Goal: Task Accomplishment & Management: Complete application form

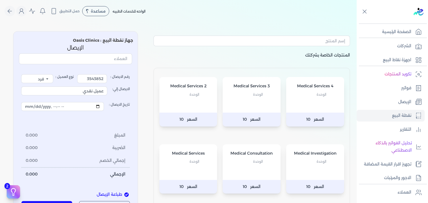
select select "EGP"
select select "EGS"
select select "B"
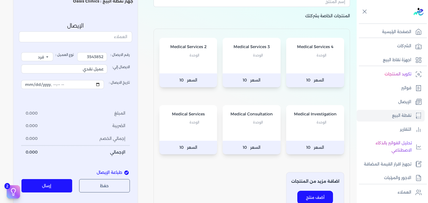
scroll to position [28, 0]
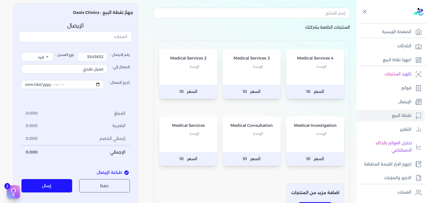
click at [239, 137] on p "الوحدة" at bounding box center [251, 133] width 47 height 7
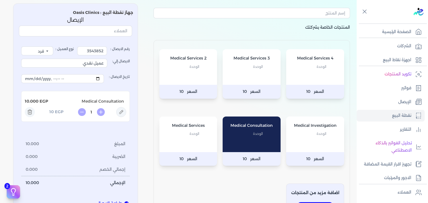
click at [199, 135] on span "الوحدة" at bounding box center [194, 133] width 10 height 7
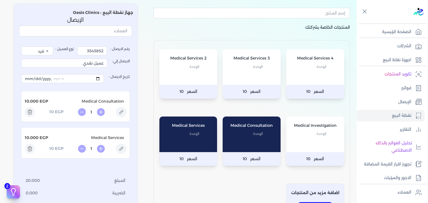
scroll to position [0, 0]
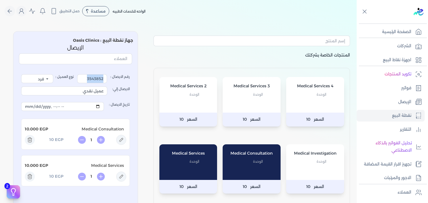
drag, startPoint x: 76, startPoint y: 77, endPoint x: 79, endPoint y: 77, distance: 2.8
click at [78, 77] on div "رقم الايصال : 3543852 نوع العميل : فرد شركة شخص اجنبي" at bounding box center [75, 78] width 109 height 9
drag, startPoint x: 86, startPoint y: 79, endPoint x: 191, endPoint y: 91, distance: 105.5
click at [191, 91] on div "المنتجات الخاصة بشركتك Medical Services 4 الوحدة السعر 10 Medical Services 3 ال…" at bounding box center [178, 160] width 357 height 267
type input "3548251"
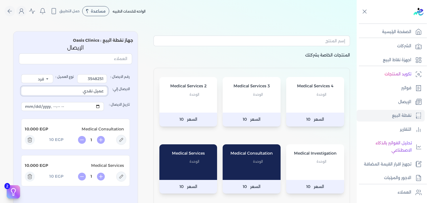
drag, startPoint x: 76, startPoint y: 89, endPoint x: 146, endPoint y: 104, distance: 70.9
click at [146, 104] on div "المنتجات الخاصة بشركتك Medical Services 4 الوحدة السعر 10 Medical Services 3 ال…" at bounding box center [178, 160] width 357 height 267
type input "ى"
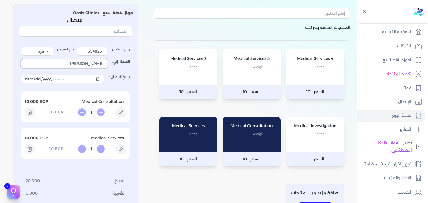
scroll to position [28, 0]
type input "[PERSON_NAME]"
click at [125, 115] on icon at bounding box center [121, 112] width 10 height 10
type input "Medical Consultation"
type input "10"
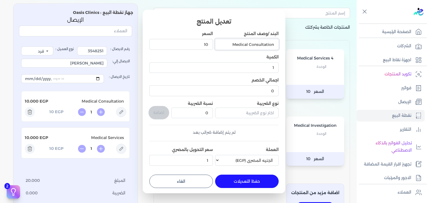
drag, startPoint x: 229, startPoint y: 42, endPoint x: 249, endPoint y: 53, distance: 22.7
click at [249, 53] on div "البند /وصف المنتج Medical Consultation السعر 10 الكمية 1 اجمالي الخصم 0 نوع الض…" at bounding box center [213, 99] width 129 height 137
click at [243, 43] on input "Consultation" at bounding box center [247, 44] width 64 height 11
click at [261, 42] on input "Consultation ( Cardiology )" at bounding box center [247, 44] width 64 height 11
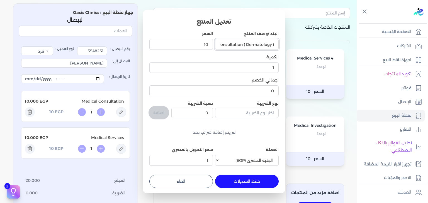
type input "Consultation ( Dermatology )"
drag, startPoint x: 181, startPoint y: 49, endPoint x: 241, endPoint y: 53, distance: 60.3
click at [241, 53] on div "البند /وصف المنتج Consultation ( Dermatology ) السعر 10 الكمية 1 اجمالي الخصم 0…" at bounding box center [213, 99] width 129 height 137
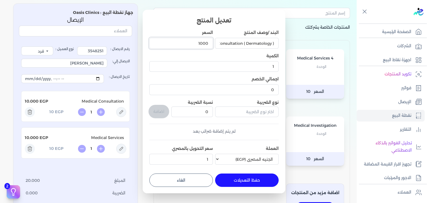
type input "1000"
click at [259, 175] on button "حفظ التعديلات" at bounding box center [247, 180] width 64 height 13
type input "0"
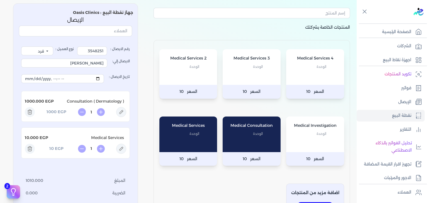
click at [125, 145] on icon at bounding box center [121, 149] width 10 height 10
type input "Medical Services"
type input "10"
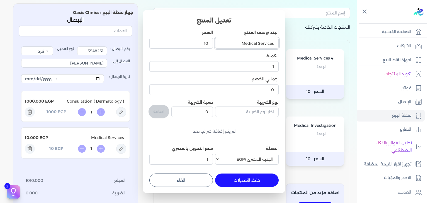
drag, startPoint x: 227, startPoint y: 43, endPoint x: 393, endPoint y: 60, distance: 166.4
click at [393, 60] on dialog "تعديل المنتج البند /وصف المنتج Medical Services السعر 10 الكمية 1 اجمالي الخصم …" at bounding box center [214, 101] width 428 height 203
type input "[MEDICAL_DATA] ( Dermatology )"
drag, startPoint x: 187, startPoint y: 44, endPoint x: 250, endPoint y: 42, distance: 63.0
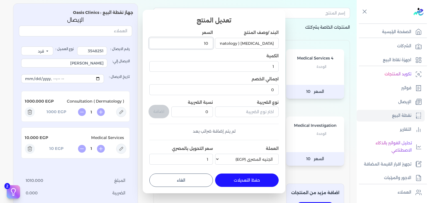
click at [250, 42] on div "البند /وصف المنتج [MEDICAL_DATA] ( Dermatology ) السعر 10 الكمية 1 اجمالي الخصم…" at bounding box center [213, 98] width 129 height 137
type input "800"
drag, startPoint x: 254, startPoint y: 68, endPoint x: 295, endPoint y: 65, distance: 41.3
click at [295, 65] on dialog "تعديل المنتج البند /وصف المنتج [MEDICAL_DATA] ( Dermatology ) السعر 800 الكمية …" at bounding box center [214, 101] width 428 height 203
type input "4"
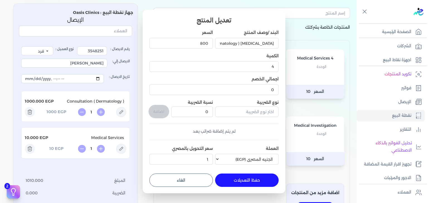
click at [250, 181] on button "حفظ التعديلات" at bounding box center [247, 180] width 64 height 13
type input "0"
type input "1"
type input "4"
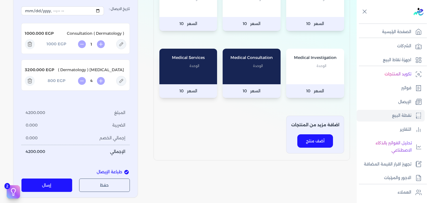
scroll to position [111, 0]
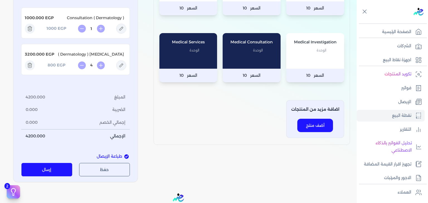
click at [49, 166] on button "إرسال" at bounding box center [46, 169] width 51 height 13
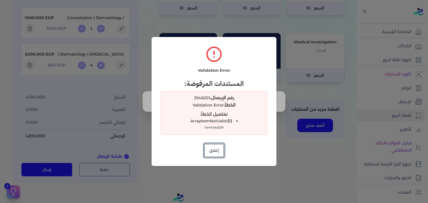
click at [217, 156] on button "إغلاق" at bounding box center [214, 150] width 20 height 13
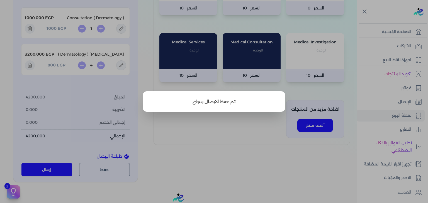
drag, startPoint x: 182, startPoint y: 133, endPoint x: 176, endPoint y: 131, distance: 5.6
click at [182, 133] on button "close" at bounding box center [214, 101] width 428 height 203
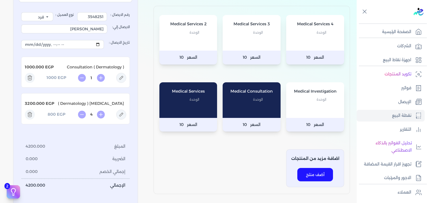
scroll to position [0, 0]
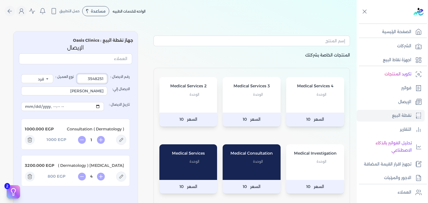
drag, startPoint x: 88, startPoint y: 80, endPoint x: 125, endPoint y: 86, distance: 38.2
click at [125, 86] on div "رقم الايصال : 3548251 نوع العميل : فرد شركة شخص اجنبي الايصال إلي: [PERSON_NAME…" at bounding box center [75, 164] width 109 height 180
click at [97, 78] on input "35482520" at bounding box center [92, 78] width 30 height 9
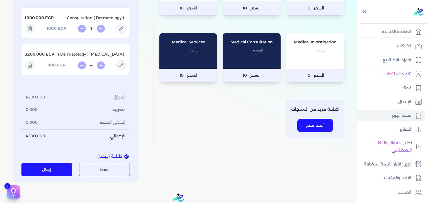
scroll to position [174, 0]
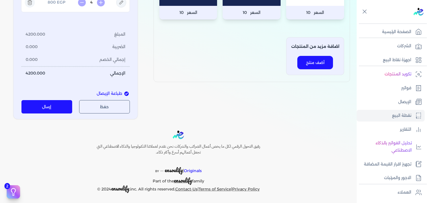
type input "33686"
click at [55, 104] on button "إرسال" at bounding box center [46, 106] width 51 height 13
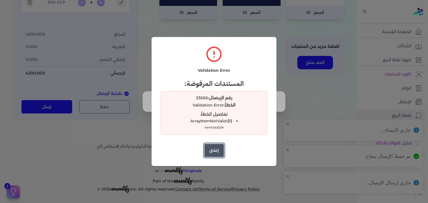
click at [218, 154] on button "إغلاق" at bounding box center [214, 150] width 20 height 13
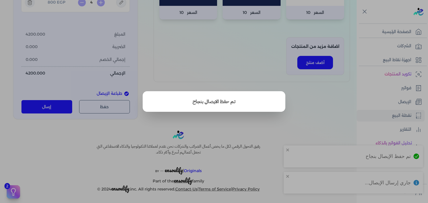
click at [269, 71] on button "close" at bounding box center [214, 101] width 428 height 203
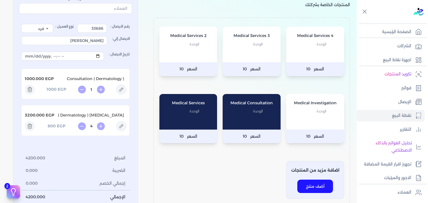
scroll to position [56, 0]
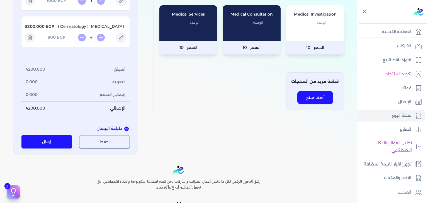
click at [40, 143] on button "إرسال" at bounding box center [46, 141] width 51 height 13
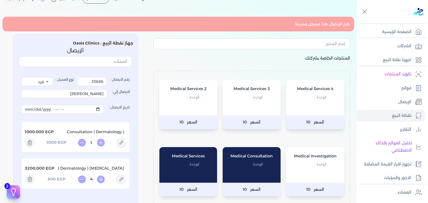
scroll to position [0, 0]
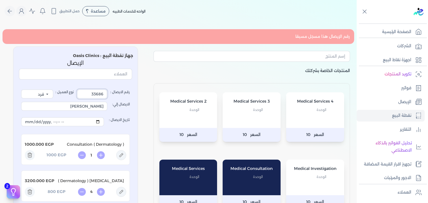
drag, startPoint x: 86, startPoint y: 91, endPoint x: 150, endPoint y: 96, distance: 64.9
click at [150, 96] on div "رقم الإيصال هذا مسجل مسبقا المنتجات الخاصة بشركتك Medical Services 4 الوحدة الس…" at bounding box center [178, 168] width 357 height 283
click at [382, 100] on link "الإيصال" at bounding box center [391, 102] width 68 height 12
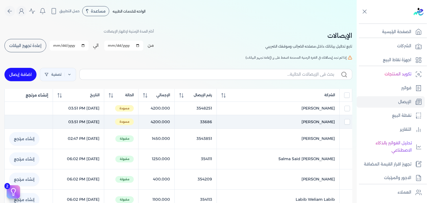
click at [314, 118] on td "[PERSON_NAME] ()" at bounding box center [278, 122] width 123 height 14
checkbox input "false"
checkbox input "true"
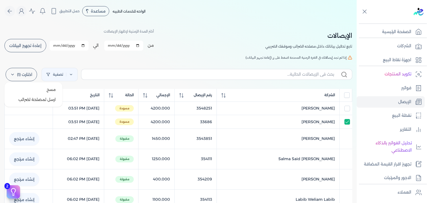
click at [18, 74] on label "اختارت (1)" at bounding box center [21, 74] width 31 height 13
click at [38, 99] on button "ارسل لمصلحة لضرائب" at bounding box center [33, 100] width 53 height 10
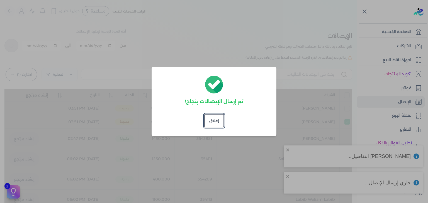
checkbox input "false"
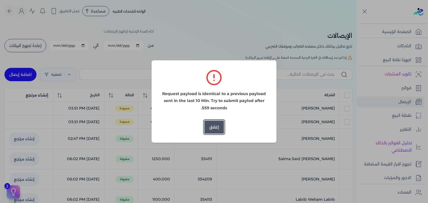
click at [207, 124] on button "إغلاق" at bounding box center [214, 127] width 20 height 13
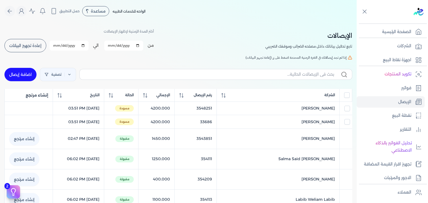
click at [20, 70] on link "اضافة إيصال" at bounding box center [20, 74] width 32 height 13
select select "EGP"
select select "EGS"
select select "B"
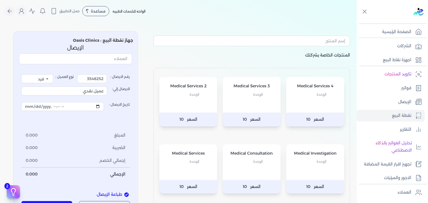
click at [246, 162] on p "الوحدة" at bounding box center [251, 161] width 47 height 7
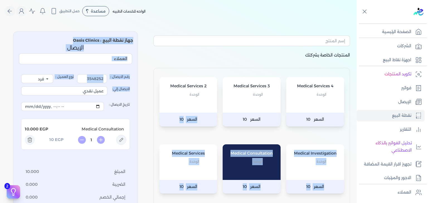
drag, startPoint x: 64, startPoint y: 84, endPoint x: 147, endPoint y: 98, distance: 84.1
click at [147, 98] on div "المنتجات الخاصة بشركتك Medical Services 4 الوحدة السعر 10 Medical Services 3 ال…" at bounding box center [178, 142] width 357 height 230
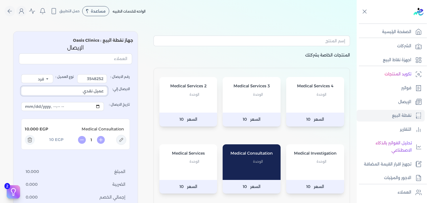
click at [64, 93] on input "عميل نقدي" at bounding box center [64, 91] width 86 height 9
drag, startPoint x: 66, startPoint y: 92, endPoint x: 197, endPoint y: 106, distance: 132.0
click at [197, 106] on div "المنتجات الخاصة بشركتك Medical Services 4 الوحدة السعر 10 Medical Services 3 ال…" at bounding box center [178, 142] width 357 height 230
type input "[PERSON_NAME]"
drag, startPoint x: 88, startPoint y: 80, endPoint x: 168, endPoint y: 89, distance: 80.7
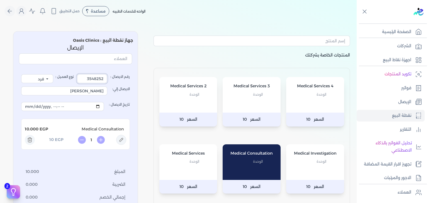
click at [168, 89] on div "المنتجات الخاصة بشركتك Medical Services 4 الوحدة السعر 10 Medical Services 3 ال…" at bounding box center [178, 142] width 357 height 230
type input "3548571"
click at [121, 142] on icon at bounding box center [121, 140] width 4 height 4
type input "Medical Consultation"
type input "10"
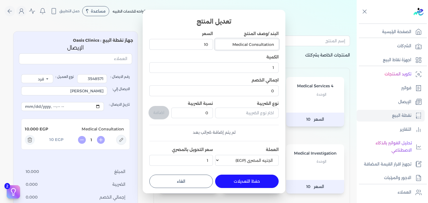
drag, startPoint x: 225, startPoint y: 44, endPoint x: 249, endPoint y: 50, distance: 24.8
click at [249, 50] on div "Medical Consultation" at bounding box center [247, 44] width 64 height 15
type input "Consultation ( Pediatrics )"
drag, startPoint x: 198, startPoint y: 43, endPoint x: 216, endPoint y: 45, distance: 17.4
click at [216, 45] on div "البند /وصف المنتج Consultation ( Pediatrics ) السعر 10 الكمية 1 اجمالي الخصم 0 …" at bounding box center [213, 99] width 129 height 137
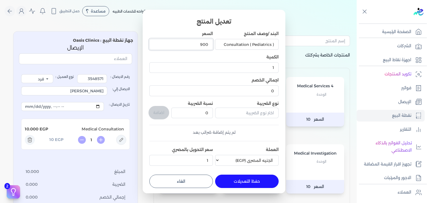
type input "900"
click at [251, 180] on button "حفظ التعديلات" at bounding box center [247, 181] width 64 height 13
type input "0"
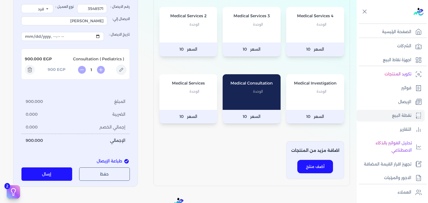
scroll to position [84, 0]
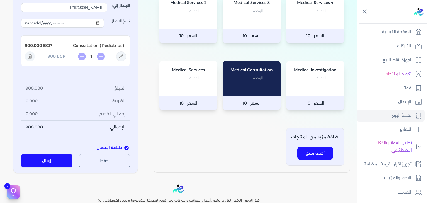
click at [43, 161] on button "إرسال" at bounding box center [46, 160] width 51 height 13
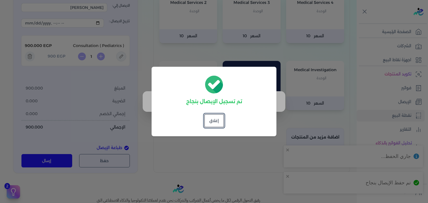
click at [214, 119] on button "إغلاق" at bounding box center [214, 120] width 20 height 13
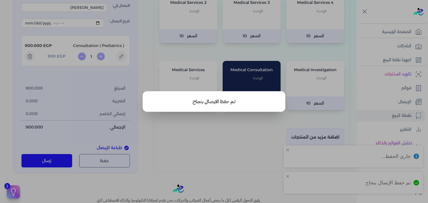
click at [211, 127] on button "close" at bounding box center [214, 101] width 428 height 203
